Goal: Book appointment/travel/reservation

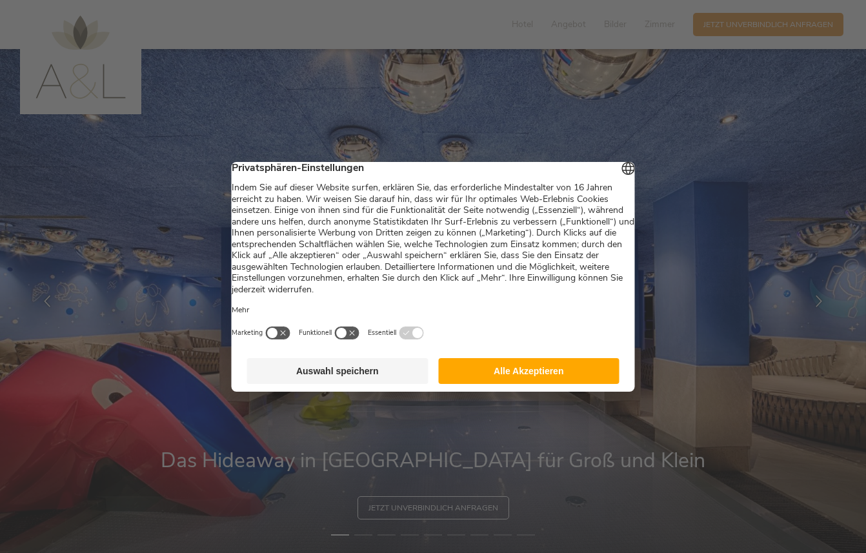
click at [505, 372] on button "Alle Akzeptieren" at bounding box center [528, 371] width 181 height 26
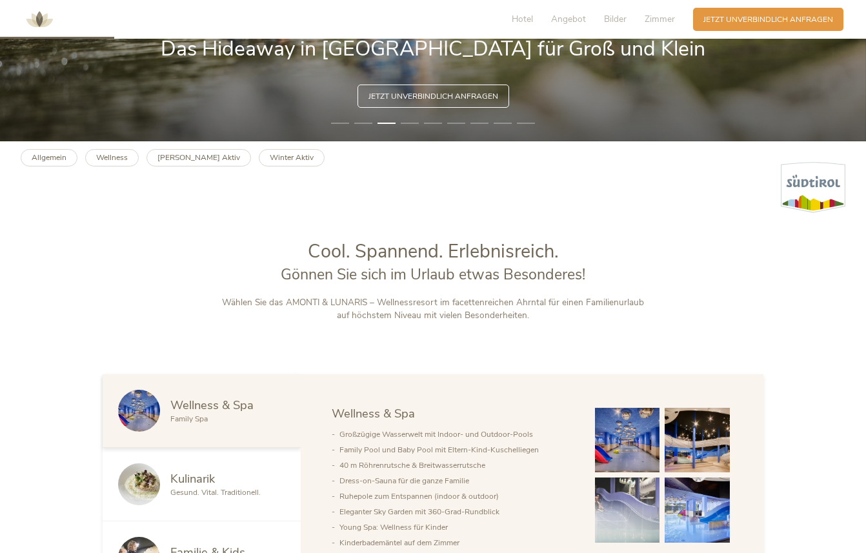
scroll to position [415, 0]
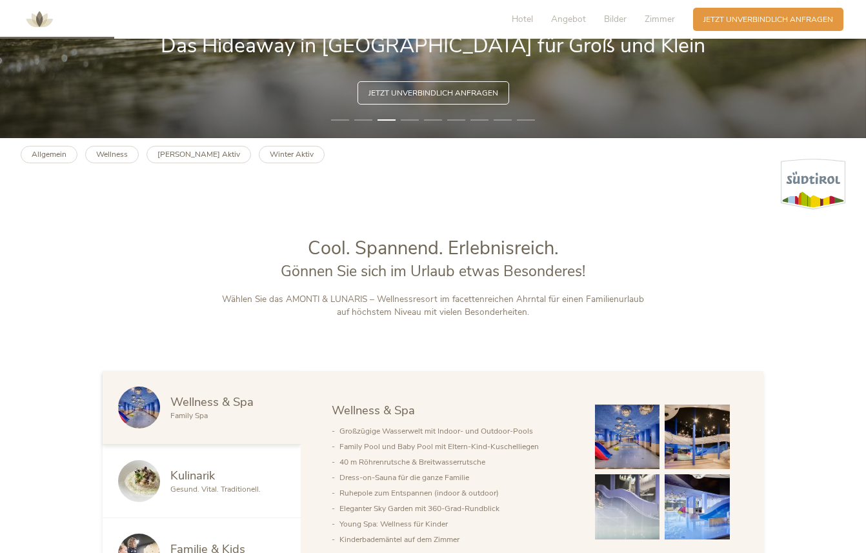
click at [631, 438] on img at bounding box center [627, 437] width 65 height 65
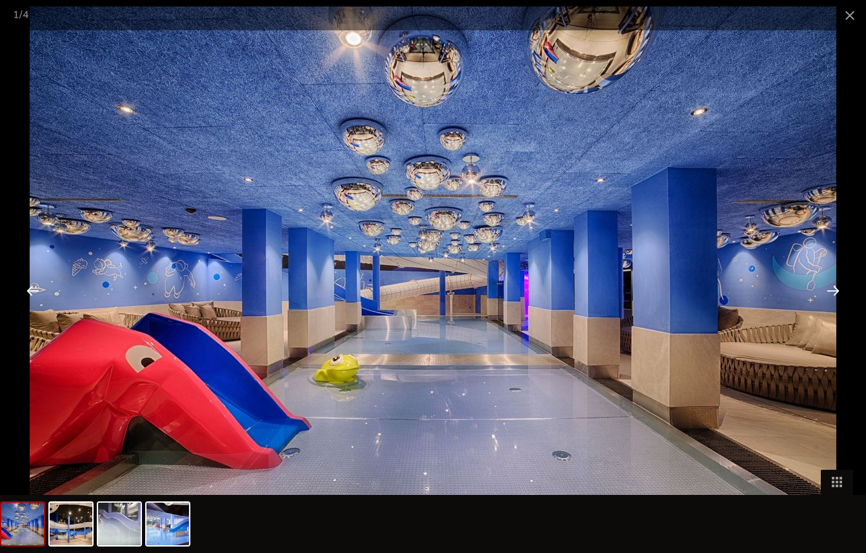
scroll to position [500, 0]
click at [833, 294] on div at bounding box center [833, 290] width 40 height 40
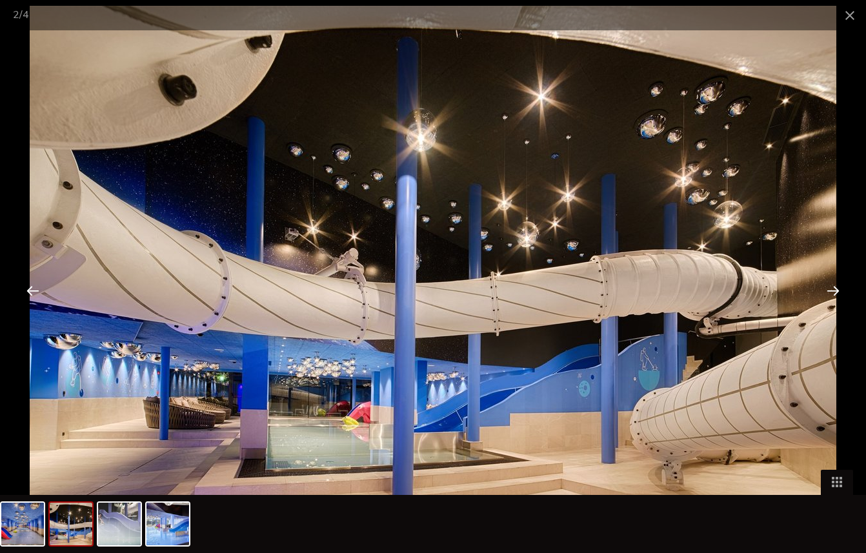
click at [832, 294] on div at bounding box center [833, 290] width 40 height 40
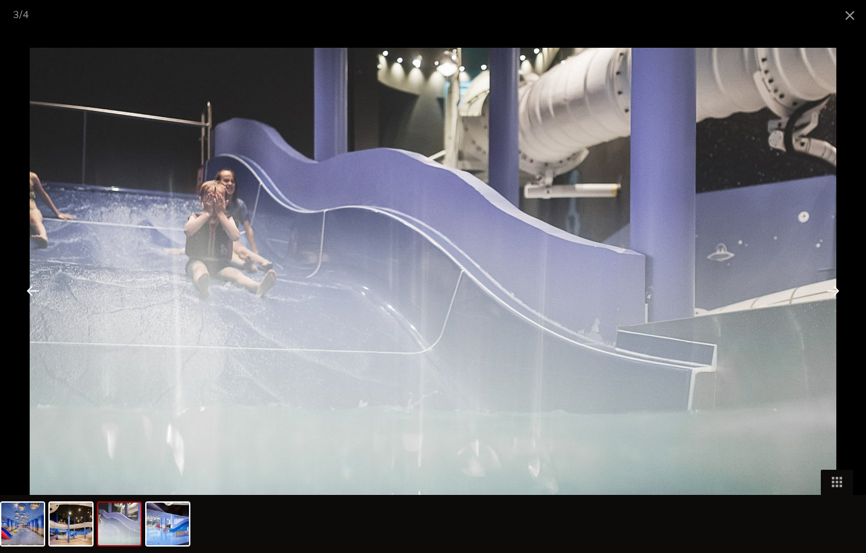
click at [831, 294] on div at bounding box center [833, 290] width 40 height 40
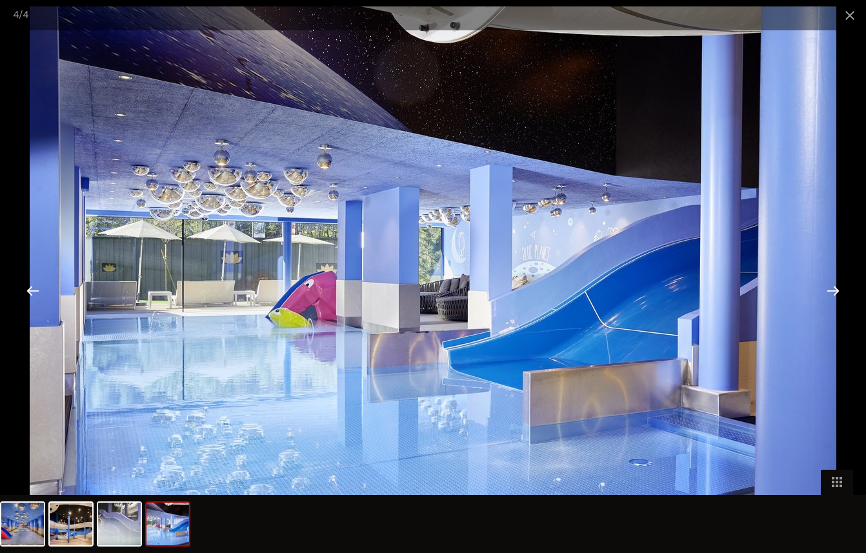
click at [830, 294] on div at bounding box center [833, 290] width 40 height 40
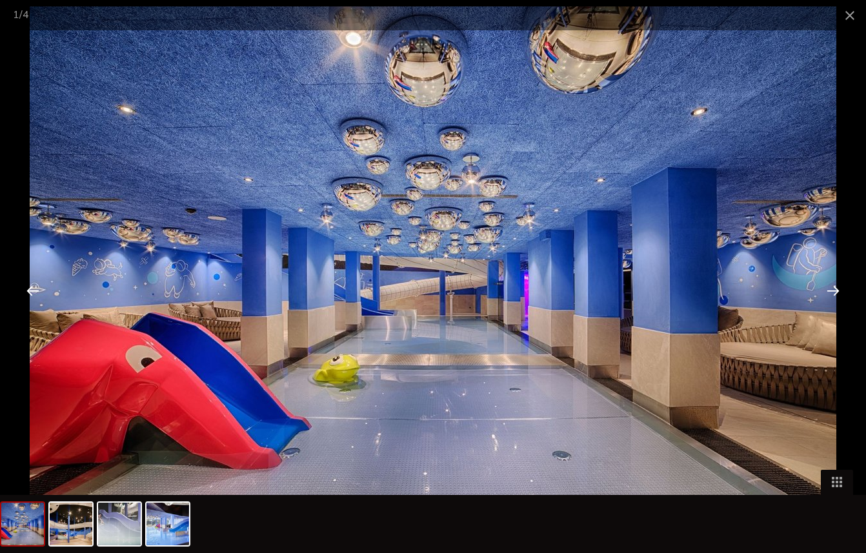
click at [830, 294] on div at bounding box center [833, 290] width 40 height 40
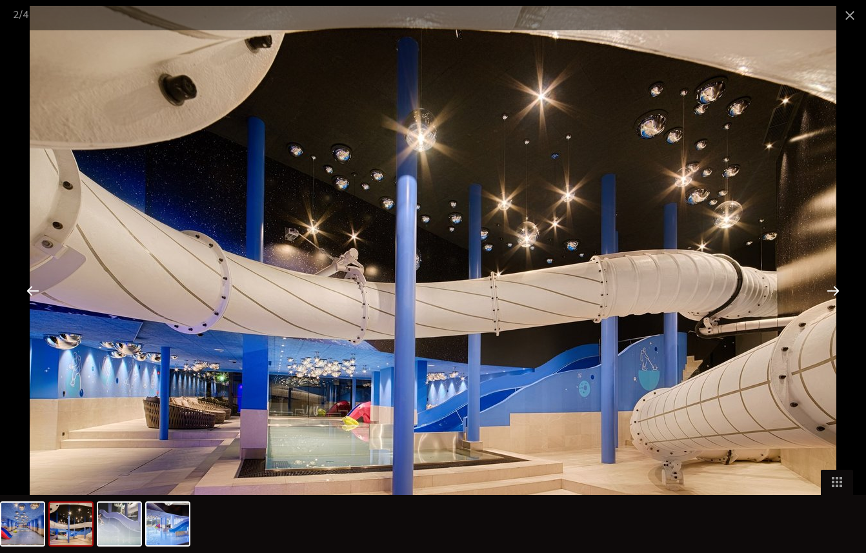
click at [830, 294] on div at bounding box center [833, 290] width 40 height 40
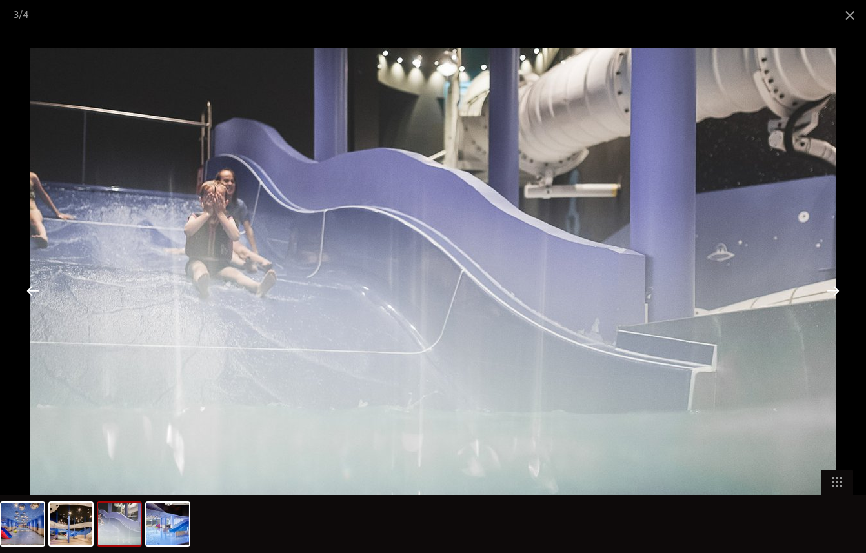
click at [830, 294] on div at bounding box center [833, 290] width 40 height 40
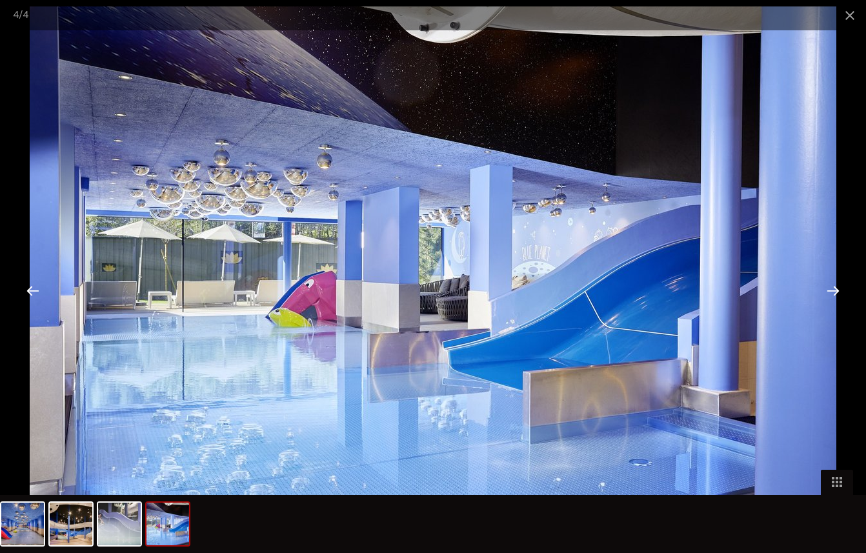
click at [830, 294] on div at bounding box center [833, 290] width 40 height 40
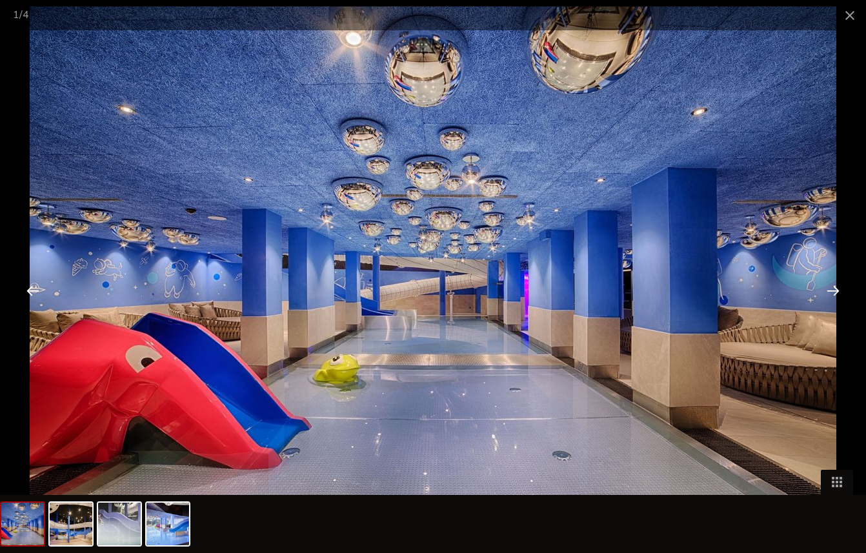
click at [830, 294] on div at bounding box center [833, 290] width 40 height 40
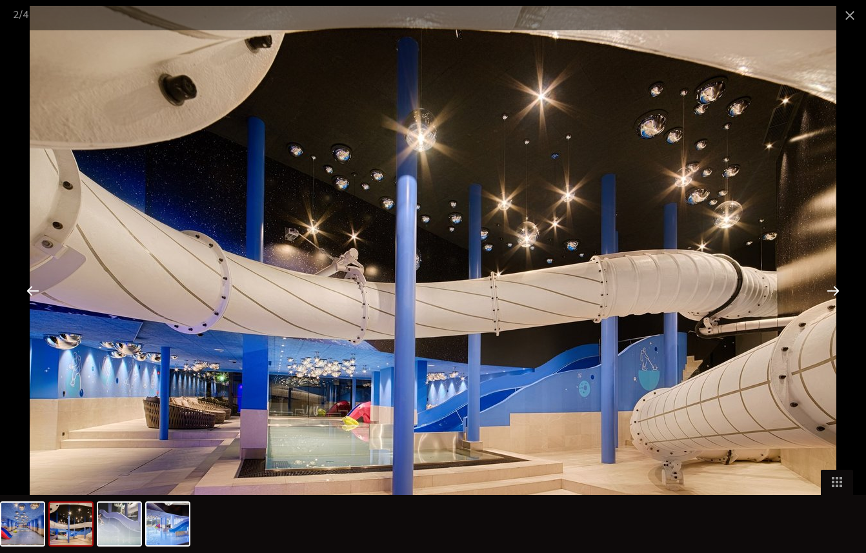
click at [830, 294] on div at bounding box center [833, 290] width 40 height 40
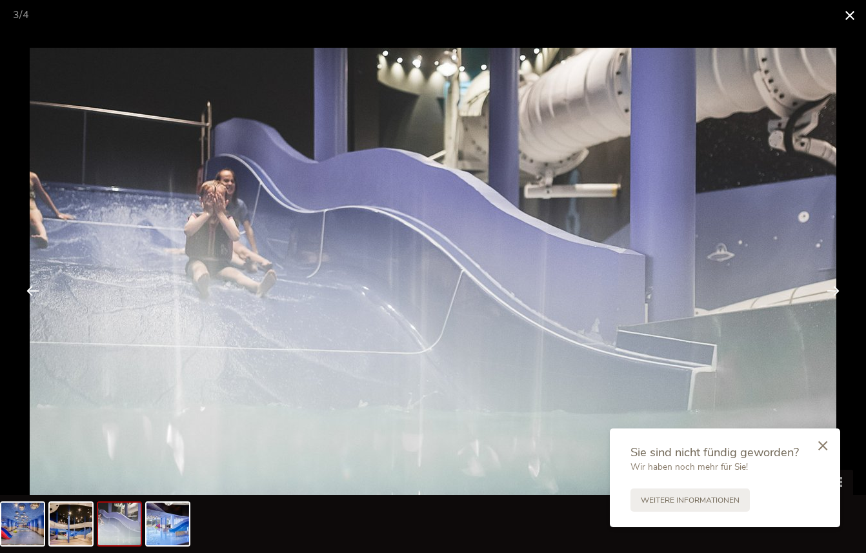
click at [845, 21] on span at bounding box center [850, 15] width 32 height 30
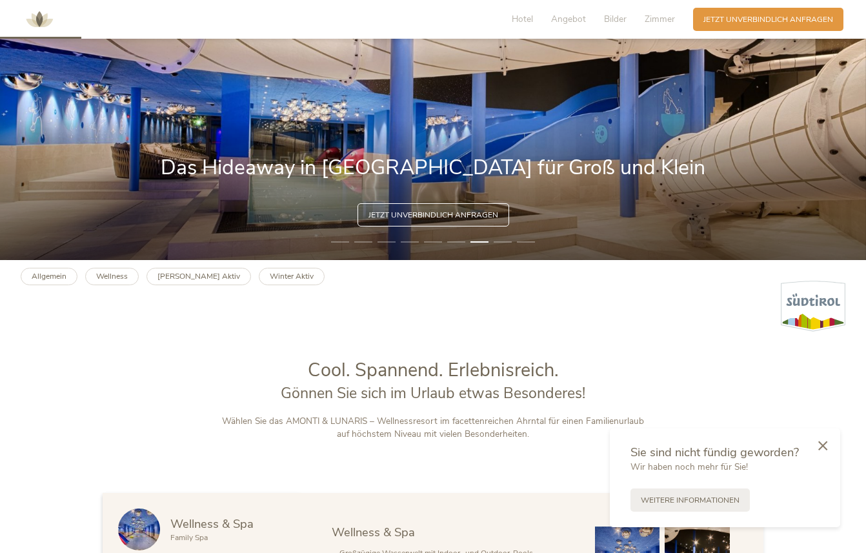
scroll to position [291, 0]
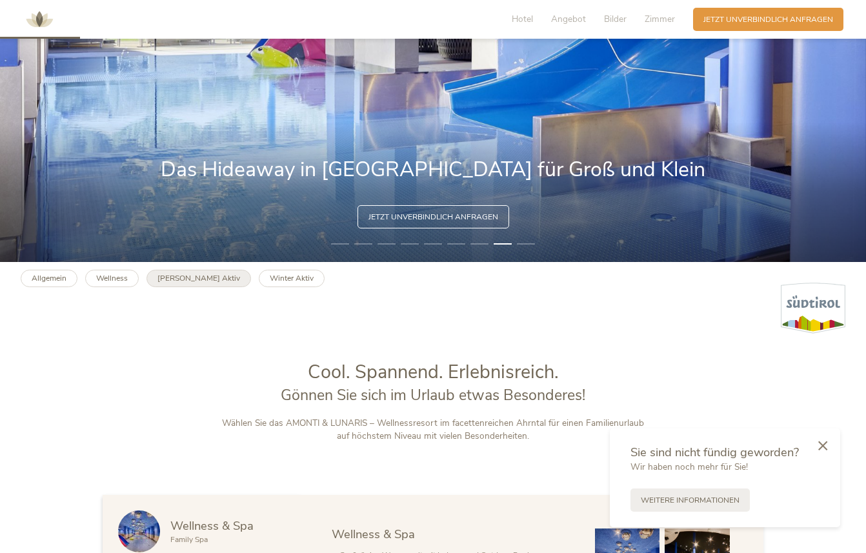
click at [187, 283] on link "[PERSON_NAME] Aktiv" at bounding box center [198, 278] width 105 height 17
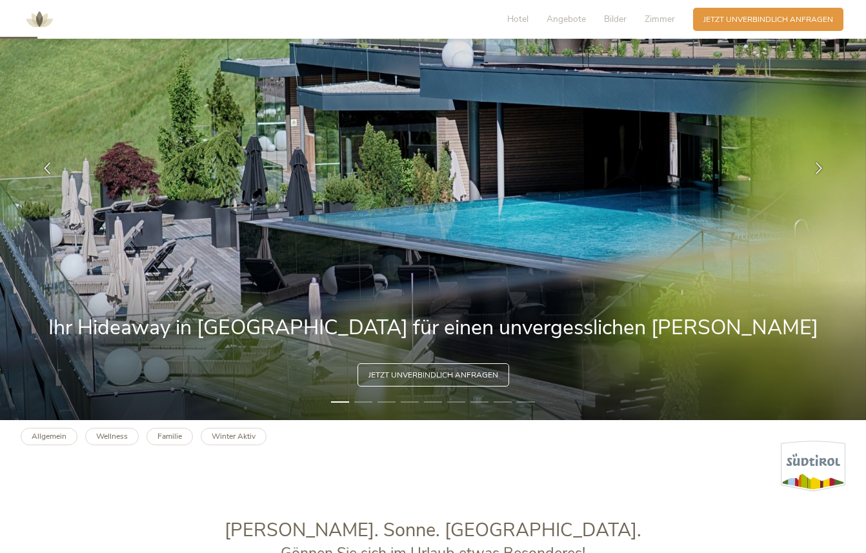
scroll to position [134, 0]
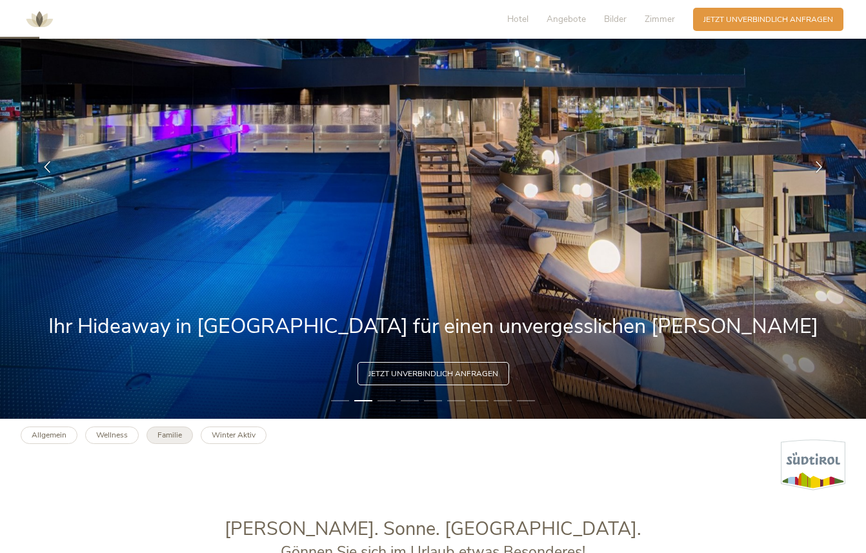
click at [172, 437] on b "Familie" at bounding box center [169, 435] width 25 height 10
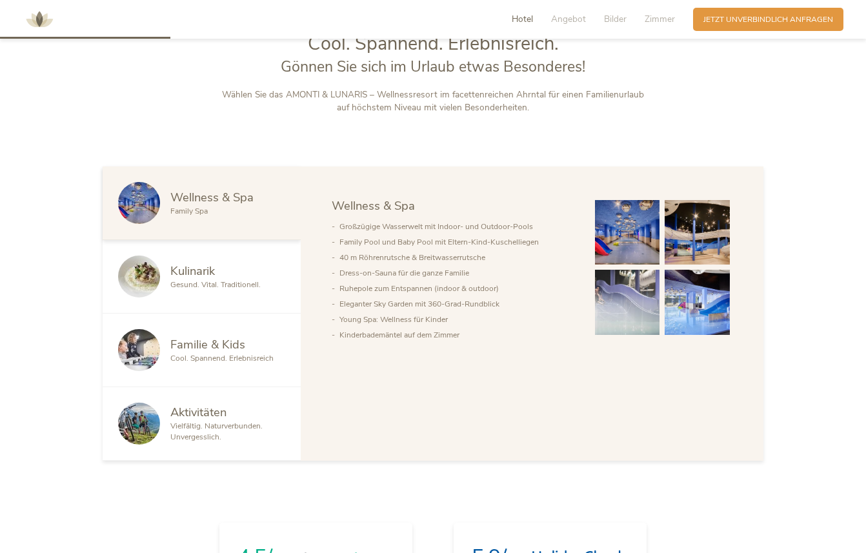
scroll to position [621, 0]
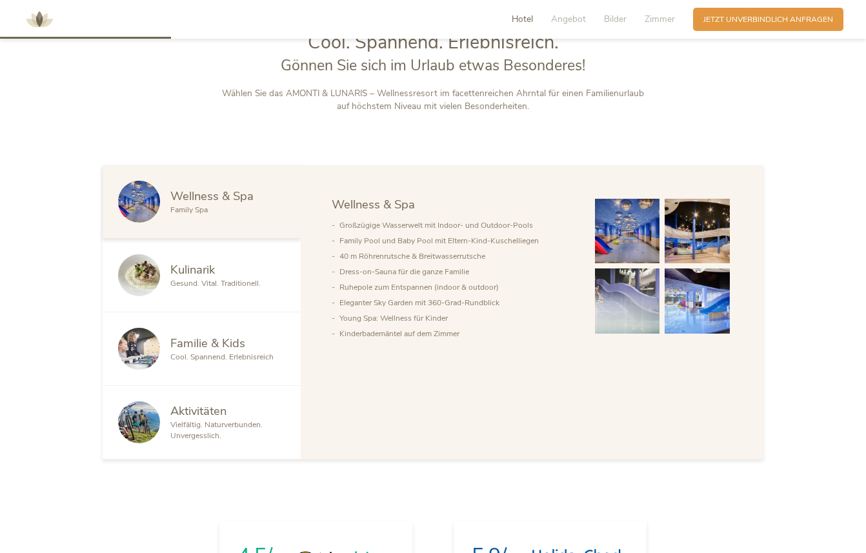
click at [199, 341] on span "Familie & Kids" at bounding box center [207, 343] width 75 height 16
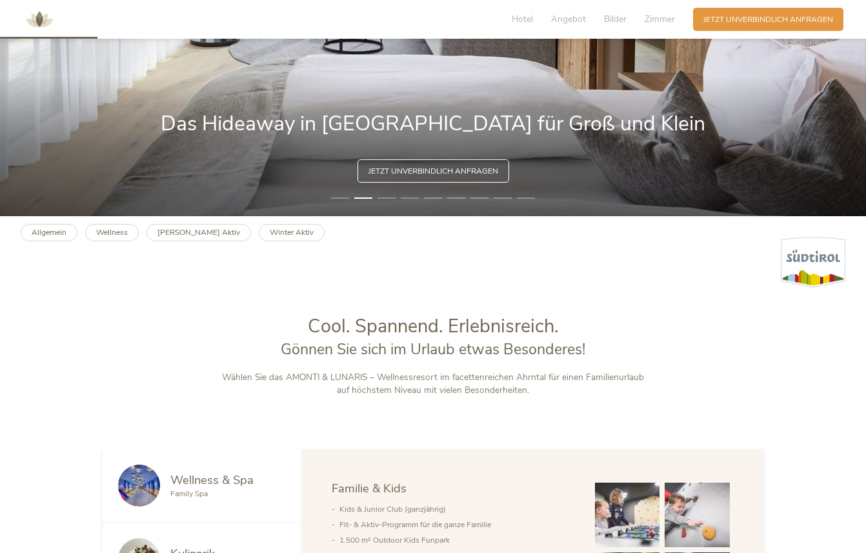
scroll to position [334, 0]
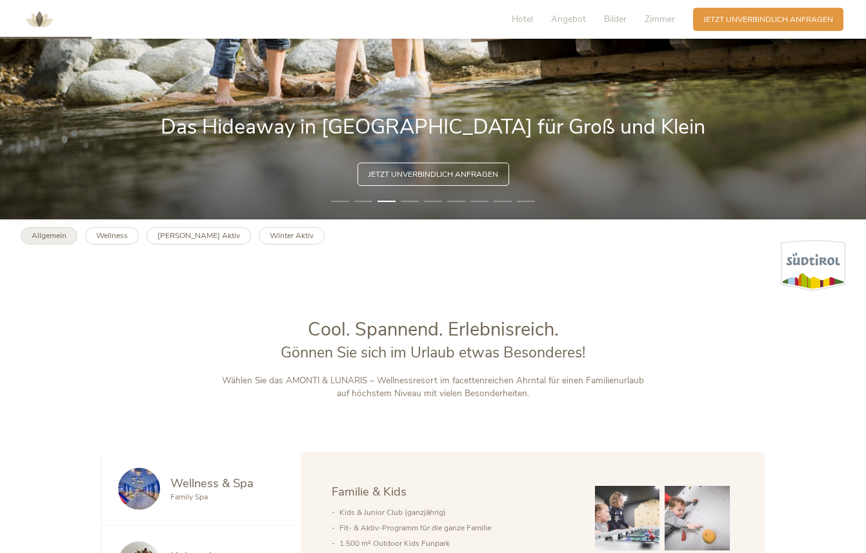
click at [52, 237] on b "Allgemein" at bounding box center [49, 235] width 35 height 10
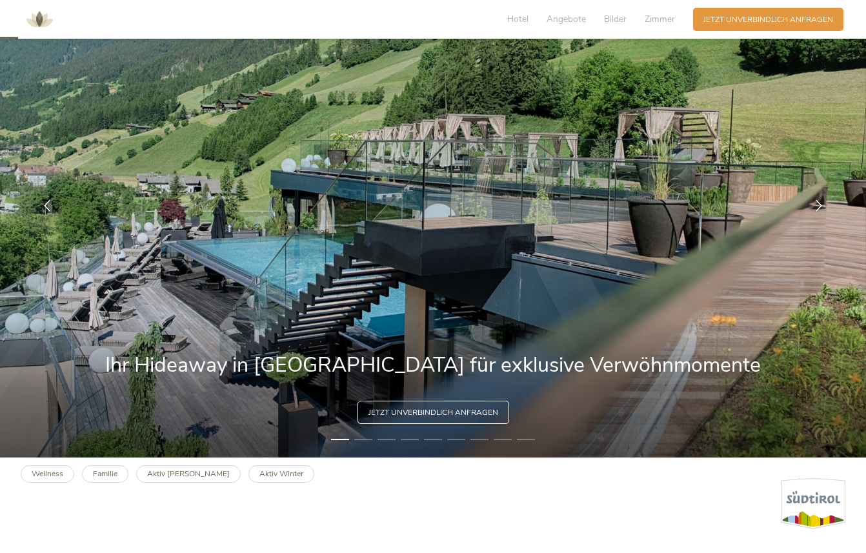
scroll to position [127, 0]
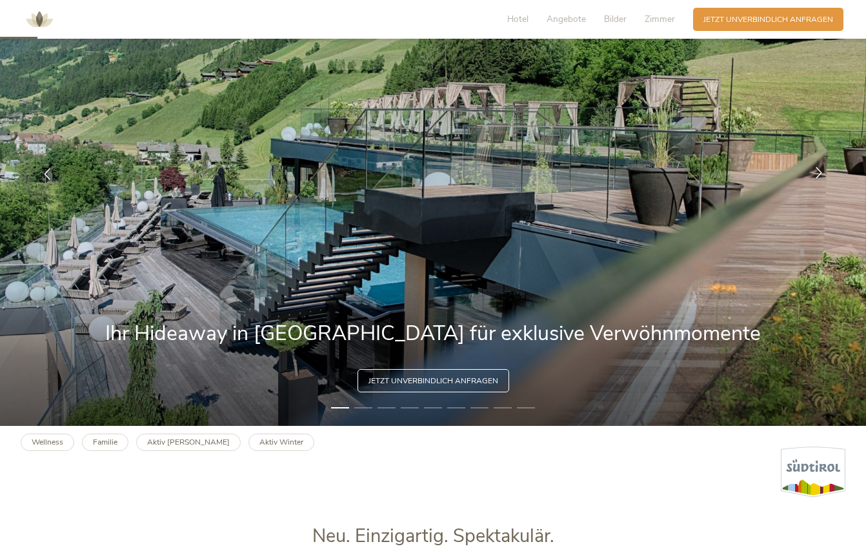
click at [814, 174] on icon at bounding box center [819, 172] width 12 height 12
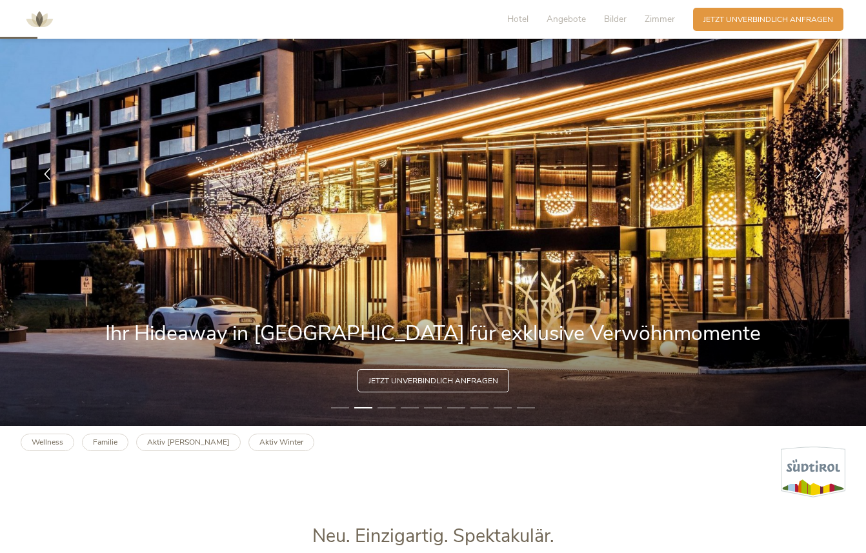
click at [814, 174] on icon at bounding box center [819, 172] width 12 height 12
click at [823, 168] on icon at bounding box center [819, 172] width 12 height 12
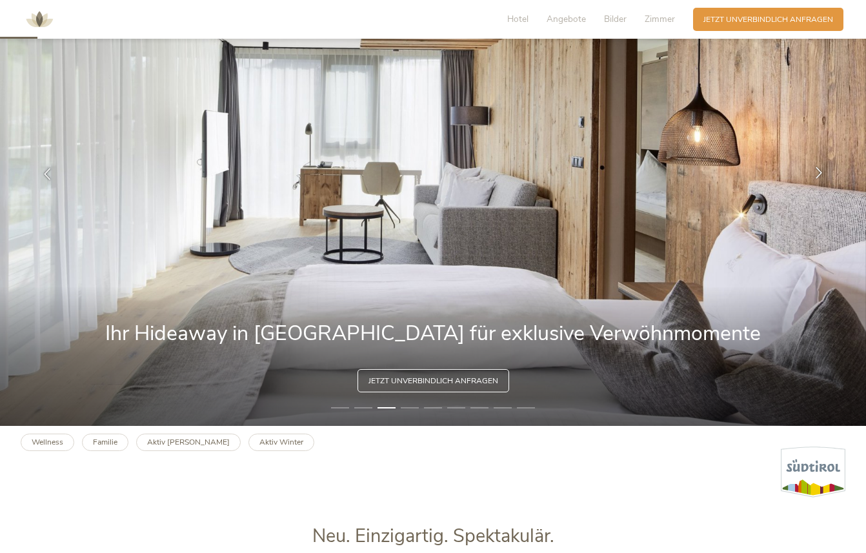
click at [823, 168] on icon at bounding box center [819, 172] width 12 height 12
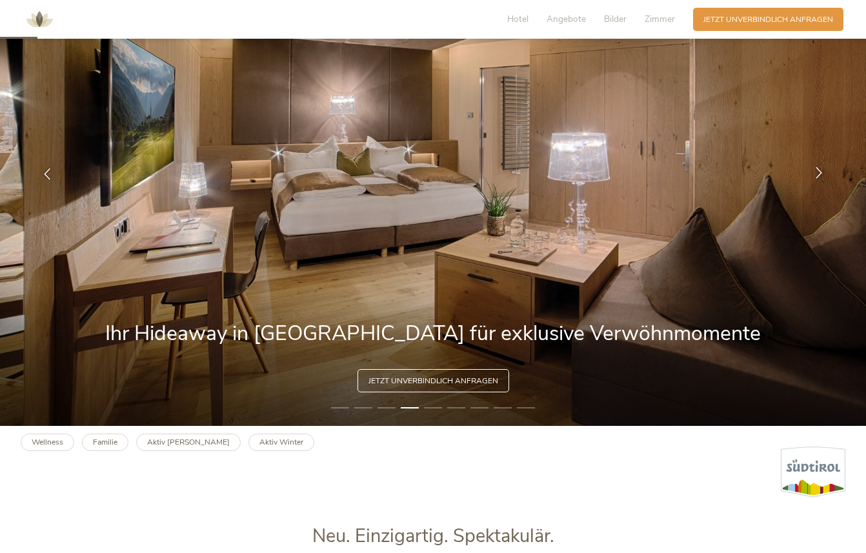
click at [823, 168] on icon at bounding box center [819, 172] width 12 height 12
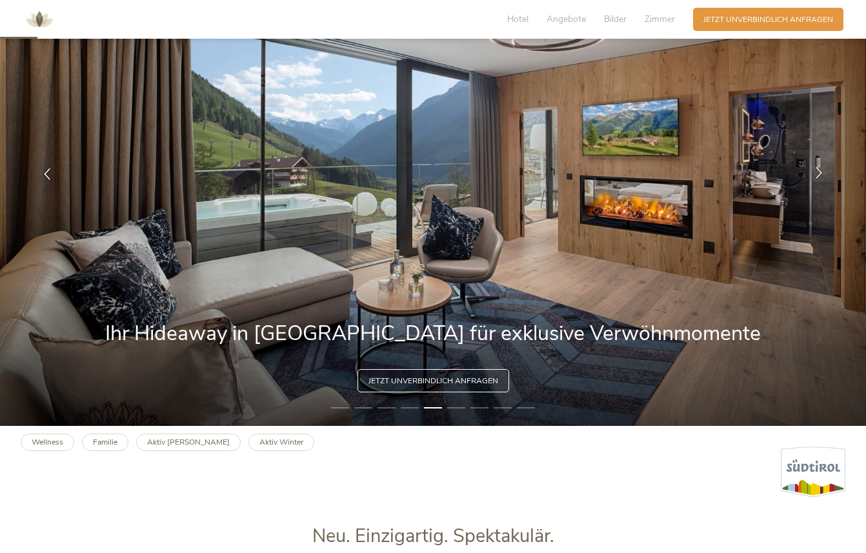
click at [823, 168] on icon at bounding box center [819, 172] width 12 height 12
click at [818, 175] on icon at bounding box center [819, 172] width 12 height 12
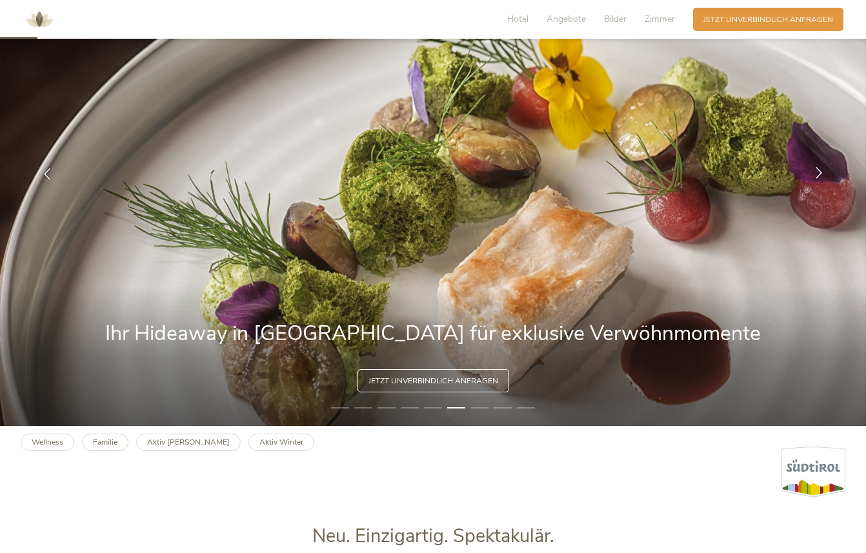
click at [818, 175] on icon at bounding box center [819, 172] width 12 height 12
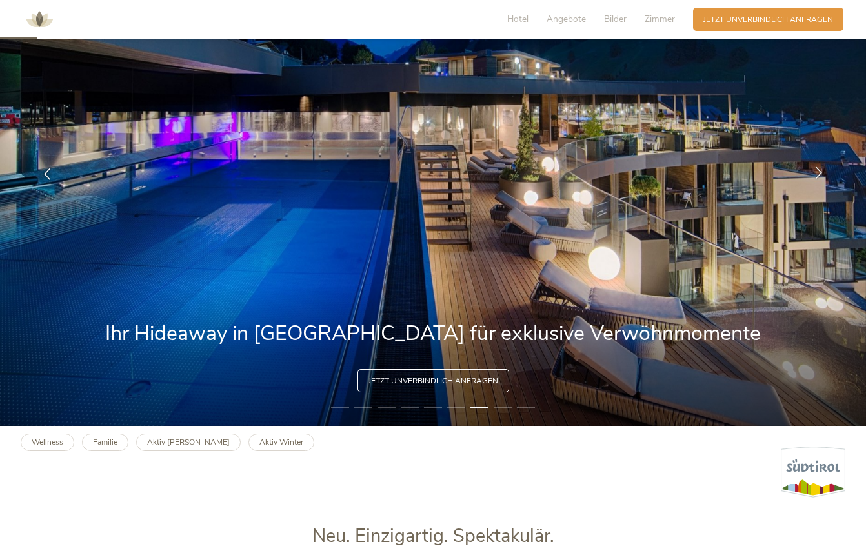
click at [818, 175] on icon at bounding box center [819, 172] width 12 height 12
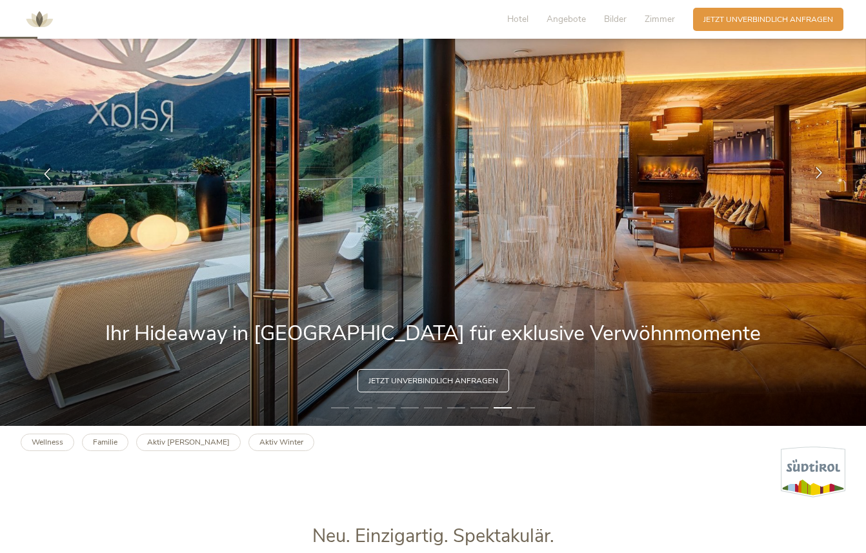
click at [818, 175] on icon at bounding box center [819, 172] width 12 height 12
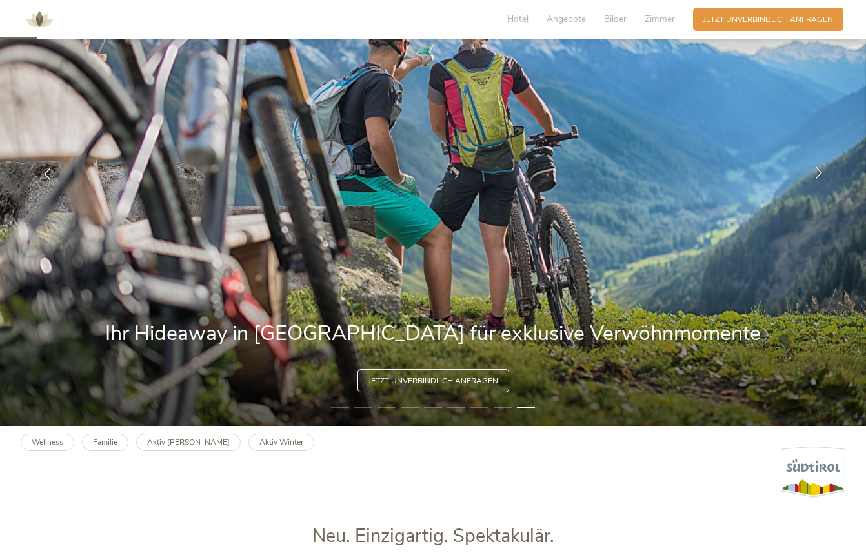
click at [818, 175] on icon at bounding box center [819, 172] width 12 height 12
click at [816, 175] on icon at bounding box center [819, 172] width 12 height 12
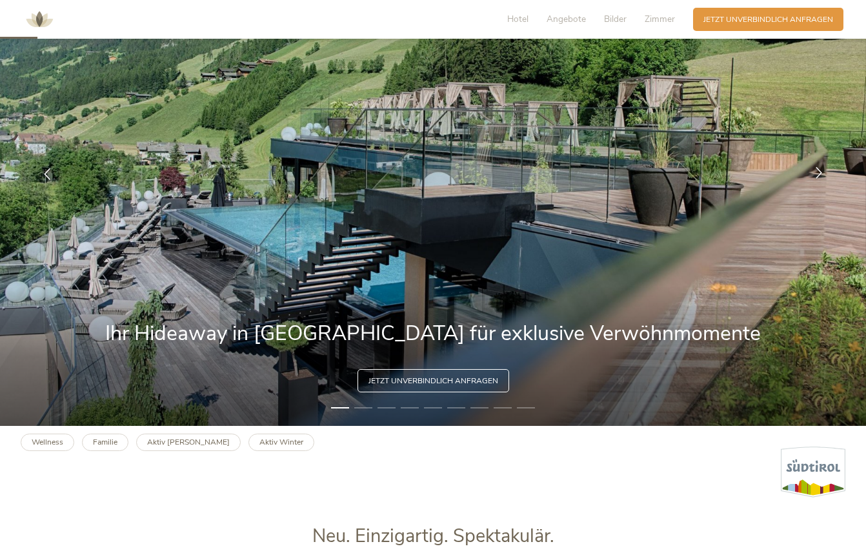
click at [816, 175] on icon at bounding box center [819, 172] width 12 height 12
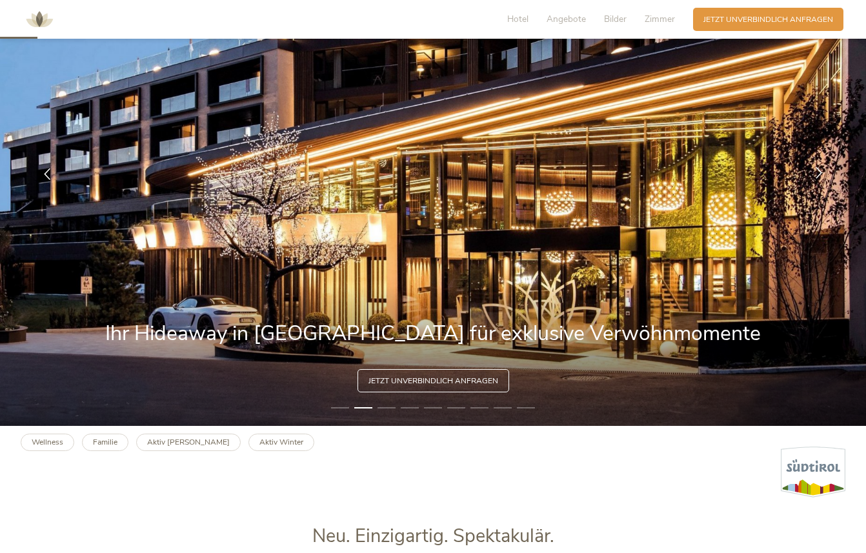
click at [816, 175] on icon at bounding box center [819, 172] width 12 height 12
